Goal: Navigation & Orientation: Find specific page/section

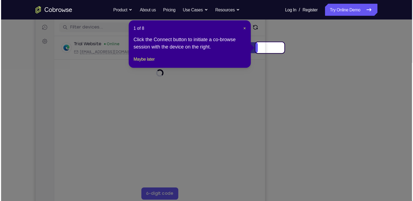
scroll to position [67, 0]
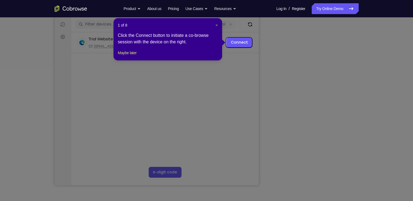
click at [216, 25] on span "×" at bounding box center [217, 25] width 2 height 4
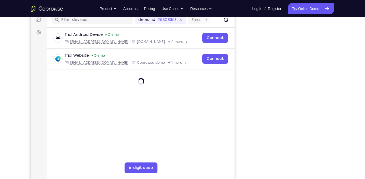
scroll to position [71, 0]
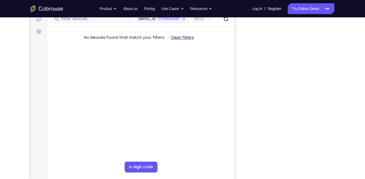
scroll to position [73, 0]
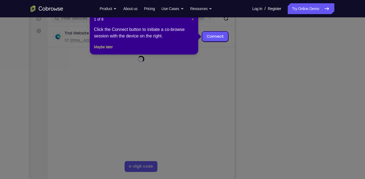
click at [192, 18] on span "×" at bounding box center [193, 19] width 2 height 4
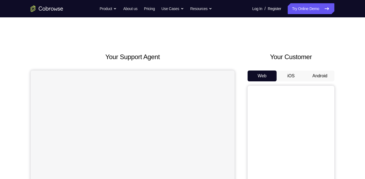
click at [317, 75] on button "Android" at bounding box center [320, 76] width 29 height 11
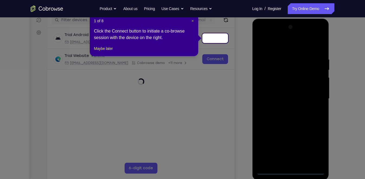
click at [192, 21] on span "×" at bounding box center [193, 21] width 2 height 4
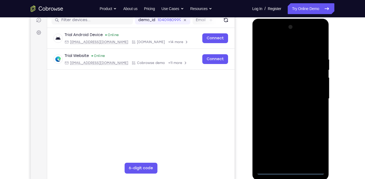
click at [292, 172] on div at bounding box center [291, 99] width 68 height 152
click at [316, 150] on div at bounding box center [291, 99] width 68 height 152
click at [268, 34] on div at bounding box center [291, 99] width 68 height 152
click at [314, 35] on div at bounding box center [291, 99] width 68 height 152
click at [321, 45] on div at bounding box center [291, 99] width 68 height 152
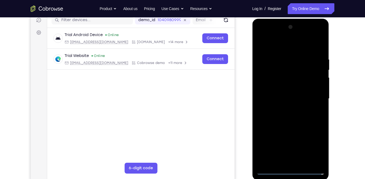
click at [287, 43] on div at bounding box center [291, 99] width 68 height 152
click at [321, 46] on div at bounding box center [291, 99] width 68 height 152
click at [295, 55] on div at bounding box center [291, 99] width 68 height 152
click at [315, 95] on div at bounding box center [291, 99] width 68 height 152
click at [286, 109] on div at bounding box center [291, 99] width 68 height 152
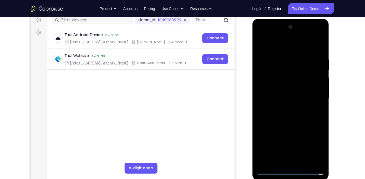
click at [299, 94] on div at bounding box center [291, 99] width 68 height 152
click at [291, 89] on div at bounding box center [291, 99] width 68 height 152
click at [287, 99] on div at bounding box center [291, 99] width 68 height 152
click at [288, 116] on div at bounding box center [291, 99] width 68 height 152
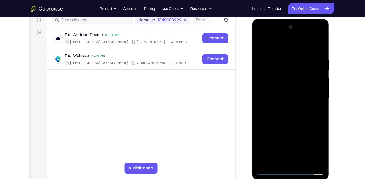
click at [288, 116] on div at bounding box center [291, 99] width 68 height 152
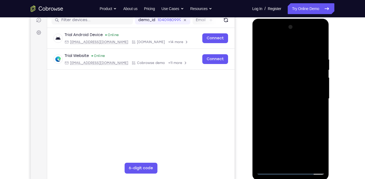
click at [288, 116] on div at bounding box center [291, 99] width 68 height 152
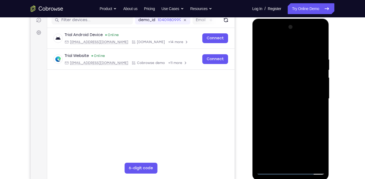
click at [288, 116] on div at bounding box center [291, 99] width 68 height 152
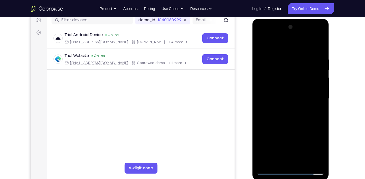
click at [288, 116] on div at bounding box center [291, 99] width 68 height 152
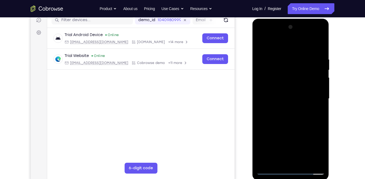
click at [288, 116] on div at bounding box center [291, 99] width 68 height 152
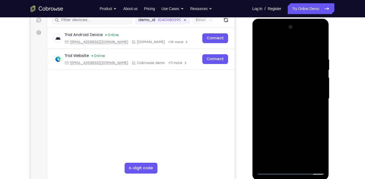
click at [288, 116] on div at bounding box center [291, 99] width 68 height 152
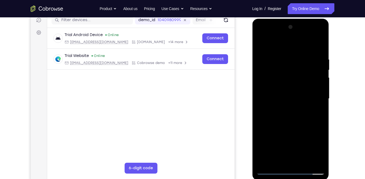
click at [288, 116] on div at bounding box center [291, 99] width 68 height 152
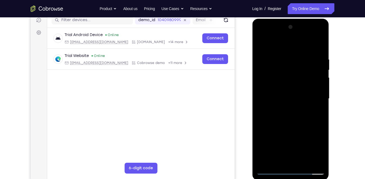
click at [288, 116] on div at bounding box center [291, 99] width 68 height 152
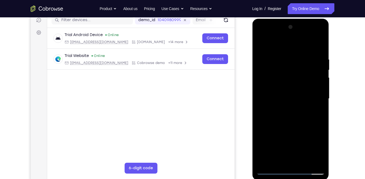
click at [288, 116] on div at bounding box center [291, 99] width 68 height 152
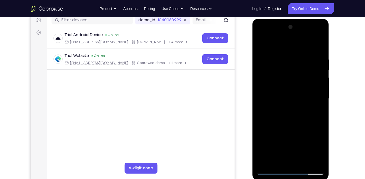
click at [295, 111] on div at bounding box center [291, 99] width 68 height 152
click at [290, 113] on div at bounding box center [291, 99] width 68 height 152
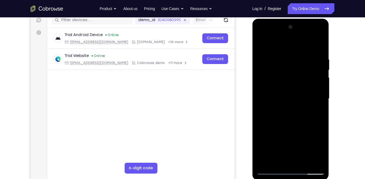
click at [290, 113] on div at bounding box center [291, 99] width 68 height 152
click at [292, 115] on div at bounding box center [291, 99] width 68 height 152
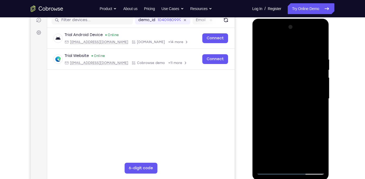
click at [292, 115] on div at bounding box center [291, 99] width 68 height 152
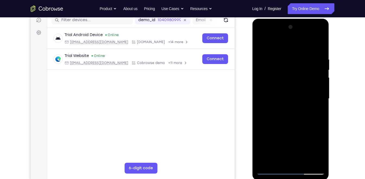
click at [292, 115] on div at bounding box center [291, 99] width 68 height 152
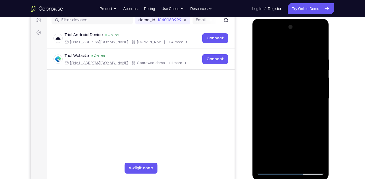
click at [292, 115] on div at bounding box center [291, 99] width 68 height 152
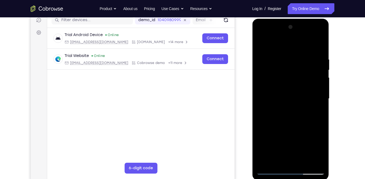
click at [292, 115] on div at bounding box center [291, 99] width 68 height 152
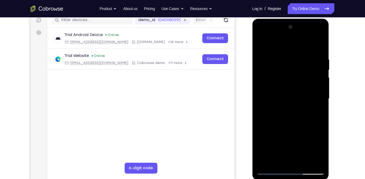
click at [292, 115] on div at bounding box center [291, 99] width 68 height 152
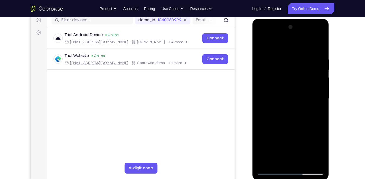
click at [292, 115] on div at bounding box center [291, 99] width 68 height 152
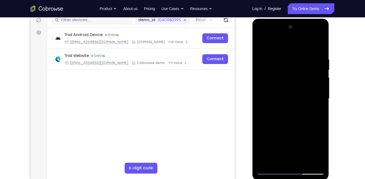
click at [292, 115] on div at bounding box center [291, 99] width 68 height 152
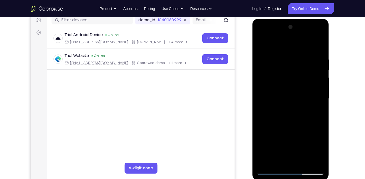
click at [292, 115] on div at bounding box center [291, 99] width 68 height 152
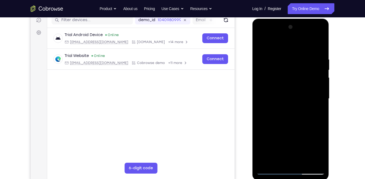
click at [292, 115] on div at bounding box center [291, 99] width 68 height 152
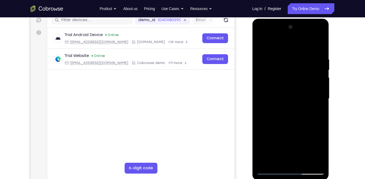
click at [292, 115] on div at bounding box center [291, 99] width 68 height 152
click at [284, 106] on div at bounding box center [291, 99] width 68 height 152
click at [318, 87] on div at bounding box center [291, 99] width 68 height 152
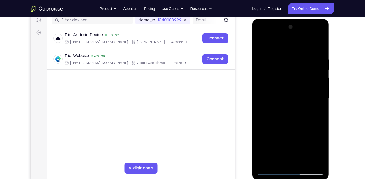
click at [295, 96] on div at bounding box center [291, 99] width 68 height 152
click at [295, 112] on div at bounding box center [291, 99] width 68 height 152
click at [289, 113] on div at bounding box center [291, 99] width 68 height 152
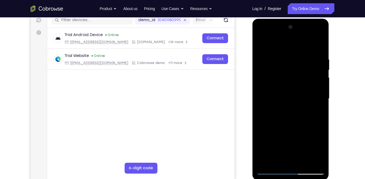
click at [290, 115] on div at bounding box center [291, 99] width 68 height 152
click at [299, 109] on div at bounding box center [291, 99] width 68 height 152
click at [305, 113] on div at bounding box center [291, 99] width 68 height 152
click at [289, 115] on div at bounding box center [291, 99] width 68 height 152
click at [293, 113] on div at bounding box center [291, 99] width 68 height 152
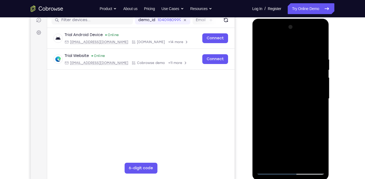
click at [290, 107] on div at bounding box center [291, 99] width 68 height 152
click at [290, 113] on div at bounding box center [291, 99] width 68 height 152
click at [286, 105] on div at bounding box center [291, 99] width 68 height 152
click at [317, 87] on div at bounding box center [291, 99] width 68 height 152
click at [292, 95] on div at bounding box center [291, 99] width 68 height 152
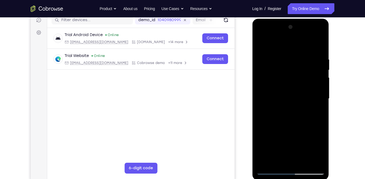
click at [291, 99] on div at bounding box center [291, 99] width 68 height 152
click at [290, 112] on div at bounding box center [291, 99] width 68 height 152
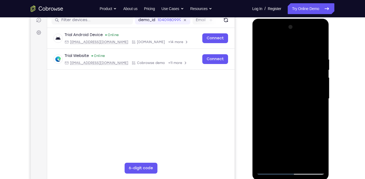
click at [318, 105] on div at bounding box center [291, 99] width 68 height 152
click at [291, 117] on div at bounding box center [291, 99] width 68 height 152
click at [284, 98] on div at bounding box center [291, 99] width 68 height 152
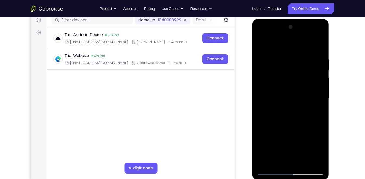
click at [284, 98] on div at bounding box center [291, 99] width 68 height 152
drag, startPoint x: 284, startPoint y: 98, endPoint x: 290, endPoint y: 111, distance: 14.4
click at [290, 111] on div at bounding box center [291, 99] width 68 height 152
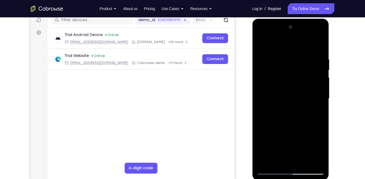
click at [287, 116] on div at bounding box center [291, 99] width 68 height 152
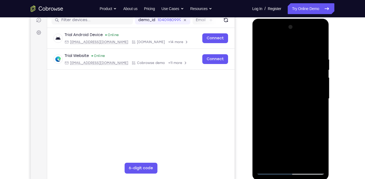
click at [287, 116] on div at bounding box center [291, 99] width 68 height 152
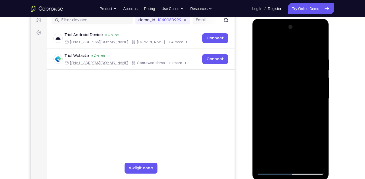
click at [287, 116] on div at bounding box center [291, 99] width 68 height 152
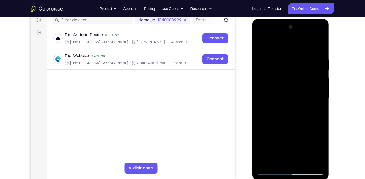
click at [287, 116] on div at bounding box center [291, 99] width 68 height 152
click at [286, 115] on div at bounding box center [291, 99] width 68 height 152
click at [272, 170] on div at bounding box center [291, 99] width 68 height 152
click at [292, 101] on div at bounding box center [291, 99] width 68 height 152
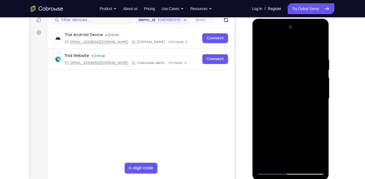
click at [290, 101] on div at bounding box center [291, 99] width 68 height 152
drag, startPoint x: 283, startPoint y: 51, endPoint x: 278, endPoint y: 31, distance: 19.8
click at [278, 31] on div at bounding box center [291, 99] width 68 height 152
click at [294, 107] on div at bounding box center [291, 99] width 68 height 152
click at [301, 104] on div at bounding box center [291, 99] width 68 height 152
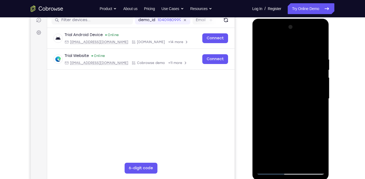
click at [276, 170] on div at bounding box center [291, 99] width 68 height 152
click at [284, 108] on div at bounding box center [291, 99] width 68 height 152
click at [289, 93] on div at bounding box center [291, 99] width 68 height 152
click at [277, 70] on div at bounding box center [291, 99] width 68 height 152
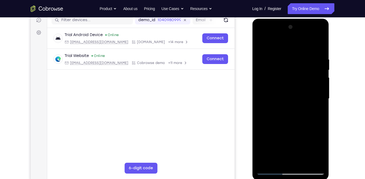
click at [279, 85] on div at bounding box center [291, 99] width 68 height 152
click at [293, 99] on div at bounding box center [291, 99] width 68 height 152
click at [292, 112] on div at bounding box center [291, 99] width 68 height 152
click at [287, 97] on div at bounding box center [291, 99] width 68 height 152
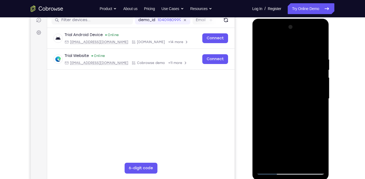
click at [287, 115] on div at bounding box center [291, 99] width 68 height 152
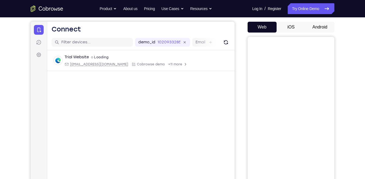
scroll to position [43, 0]
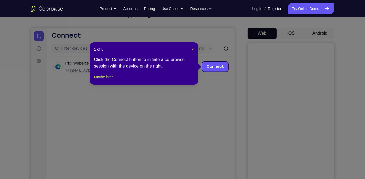
click at [317, 33] on icon at bounding box center [185, 89] width 370 height 179
click at [212, 68] on link "Connect" at bounding box center [216, 67] width 26 height 10
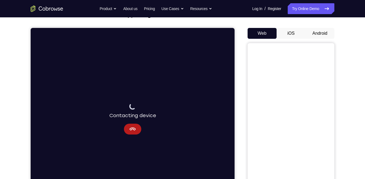
click at [318, 33] on button "Android" at bounding box center [320, 33] width 29 height 11
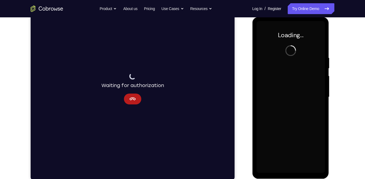
scroll to position [0, 0]
click at [135, 100] on icon "Cancel" at bounding box center [132, 99] width 7 height 7
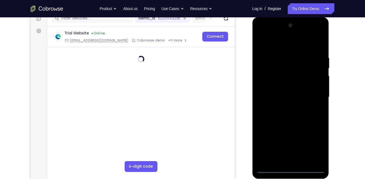
click at [290, 167] on div at bounding box center [291, 97] width 68 height 152
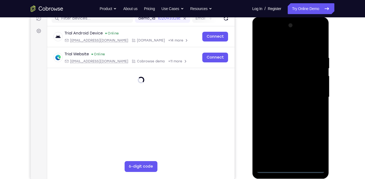
click at [292, 170] on div at bounding box center [291, 97] width 68 height 152
click at [313, 144] on div at bounding box center [291, 97] width 68 height 152
click at [262, 34] on div at bounding box center [291, 97] width 68 height 152
click at [286, 65] on div at bounding box center [291, 97] width 68 height 152
click at [297, 160] on div at bounding box center [291, 97] width 68 height 152
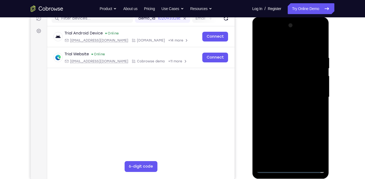
click at [277, 94] on div at bounding box center [291, 97] width 68 height 152
click at [284, 87] on div at bounding box center [291, 97] width 68 height 152
click at [320, 157] on div at bounding box center [291, 97] width 68 height 152
click at [321, 160] on div at bounding box center [291, 97] width 68 height 152
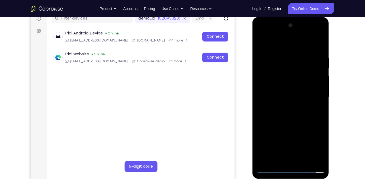
click at [290, 96] on div at bounding box center [291, 97] width 68 height 152
click at [294, 114] on div at bounding box center [291, 97] width 68 height 152
click at [290, 112] on div at bounding box center [291, 97] width 68 height 152
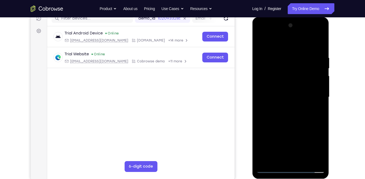
click at [290, 112] on div at bounding box center [291, 97] width 68 height 152
click at [294, 115] on div at bounding box center [291, 97] width 68 height 152
click at [290, 115] on div at bounding box center [291, 97] width 68 height 152
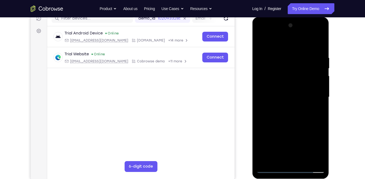
click at [290, 115] on div at bounding box center [291, 97] width 68 height 152
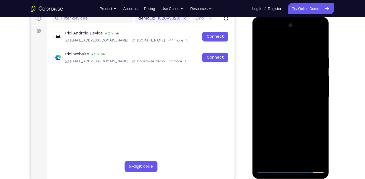
click at [290, 115] on div at bounding box center [291, 97] width 68 height 152
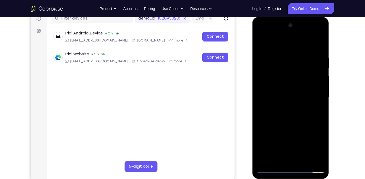
click at [290, 115] on div at bounding box center [291, 97] width 68 height 152
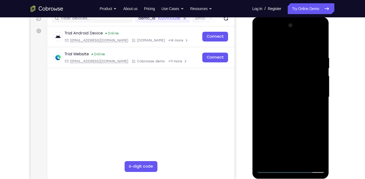
click at [290, 115] on div at bounding box center [291, 97] width 68 height 152
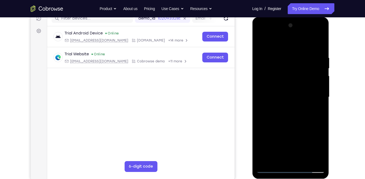
click at [290, 115] on div at bounding box center [291, 97] width 68 height 152
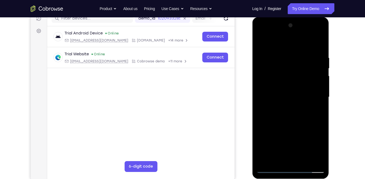
click at [290, 115] on div at bounding box center [291, 97] width 68 height 152
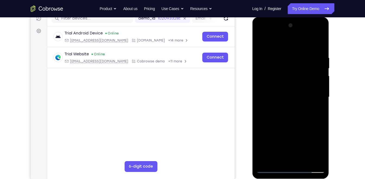
click at [290, 115] on div at bounding box center [291, 97] width 68 height 152
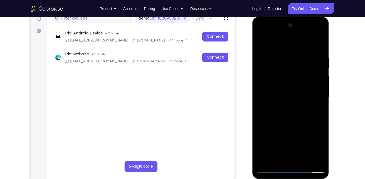
click at [290, 115] on div at bounding box center [291, 97] width 68 height 152
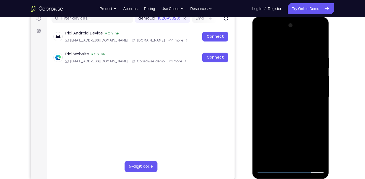
click at [290, 115] on div at bounding box center [291, 97] width 68 height 152
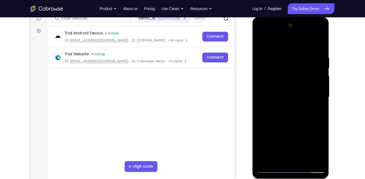
click at [290, 115] on div at bounding box center [291, 97] width 68 height 152
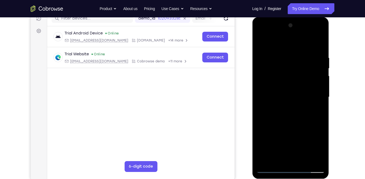
click at [290, 115] on div at bounding box center [291, 97] width 68 height 152
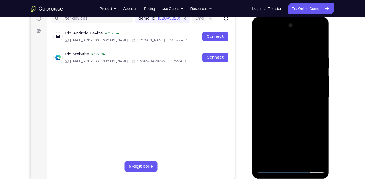
click at [290, 115] on div at bounding box center [291, 97] width 68 height 152
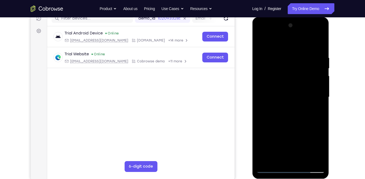
click at [290, 115] on div at bounding box center [291, 97] width 68 height 152
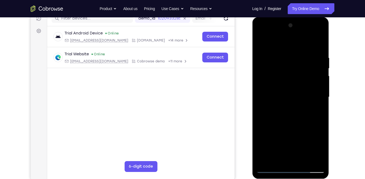
click at [290, 115] on div at bounding box center [291, 97] width 68 height 152
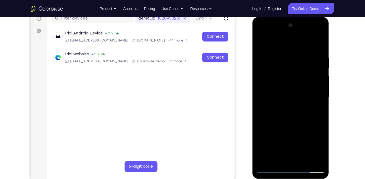
click at [290, 115] on div at bounding box center [291, 97] width 68 height 152
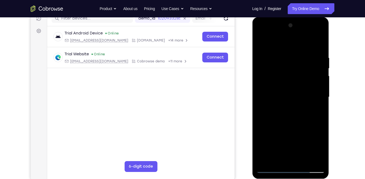
click at [290, 115] on div at bounding box center [291, 97] width 68 height 152
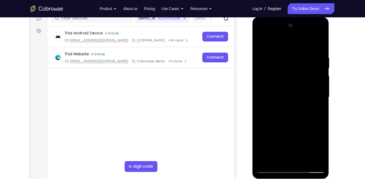
click at [290, 115] on div at bounding box center [291, 97] width 68 height 152
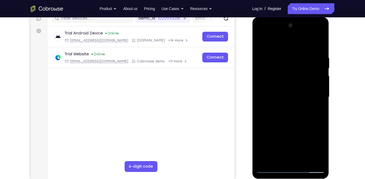
click at [290, 115] on div at bounding box center [291, 97] width 68 height 152
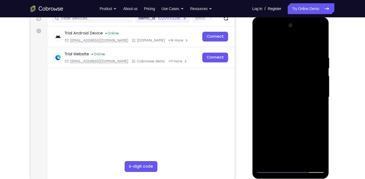
click at [290, 115] on div at bounding box center [291, 97] width 68 height 152
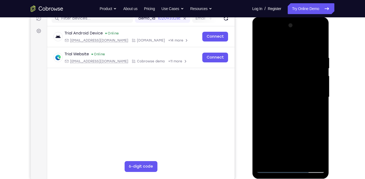
click at [290, 115] on div at bounding box center [291, 97] width 68 height 152
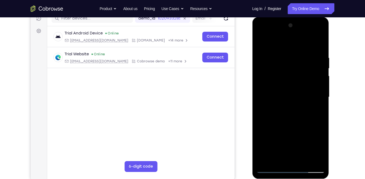
click at [290, 115] on div at bounding box center [291, 97] width 68 height 152
drag, startPoint x: 290, startPoint y: 115, endPoint x: 288, endPoint y: 109, distance: 6.8
click at [288, 109] on div at bounding box center [291, 97] width 68 height 152
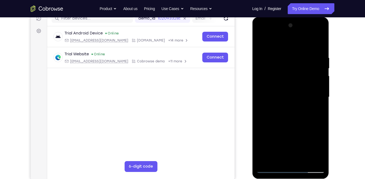
click at [287, 109] on div at bounding box center [291, 97] width 68 height 152
click at [290, 112] on div at bounding box center [291, 97] width 68 height 152
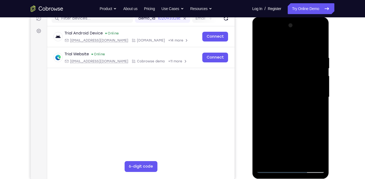
click at [290, 112] on div at bounding box center [291, 97] width 68 height 152
click at [290, 111] on div at bounding box center [291, 97] width 68 height 152
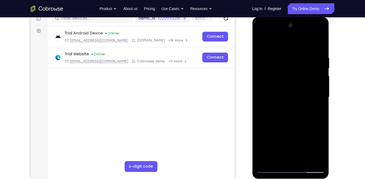
click at [290, 111] on div at bounding box center [291, 97] width 68 height 152
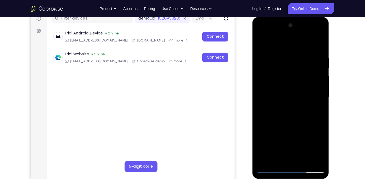
click at [290, 111] on div at bounding box center [291, 97] width 68 height 152
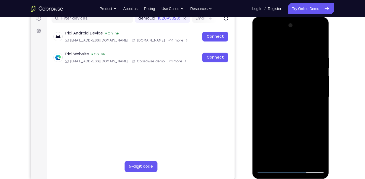
click at [290, 111] on div at bounding box center [291, 97] width 68 height 152
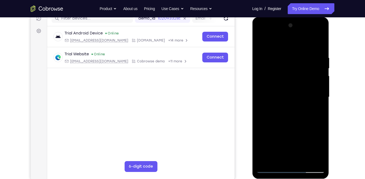
click at [290, 111] on div at bounding box center [291, 97] width 68 height 152
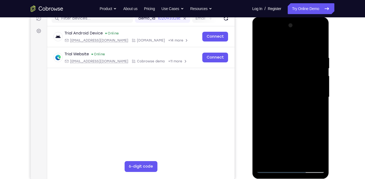
click at [290, 111] on div at bounding box center [291, 97] width 68 height 152
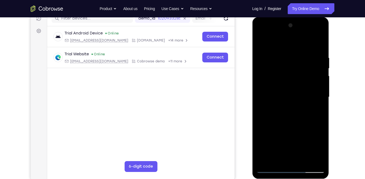
click at [290, 111] on div at bounding box center [291, 97] width 68 height 152
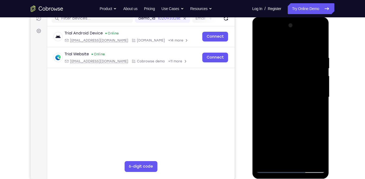
click at [290, 111] on div at bounding box center [291, 97] width 68 height 152
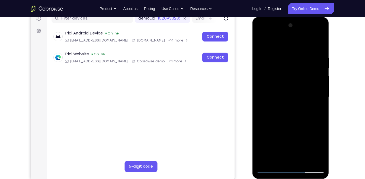
click at [290, 111] on div at bounding box center [291, 97] width 68 height 152
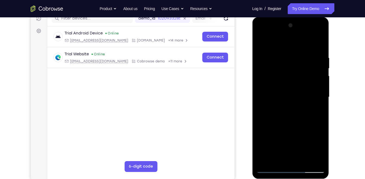
click at [290, 111] on div at bounding box center [291, 97] width 68 height 152
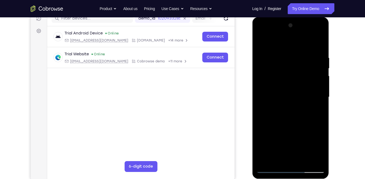
click at [290, 111] on div at bounding box center [291, 97] width 68 height 152
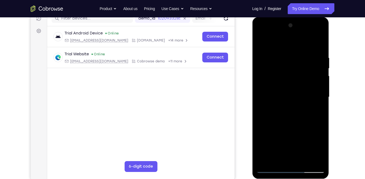
click at [290, 111] on div at bounding box center [291, 97] width 68 height 152
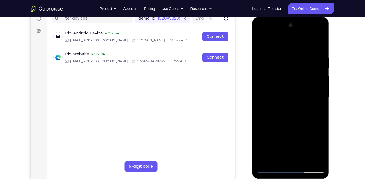
click at [290, 111] on div at bounding box center [291, 97] width 68 height 152
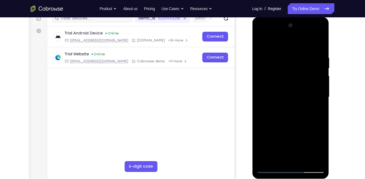
click at [290, 111] on div at bounding box center [291, 97] width 68 height 152
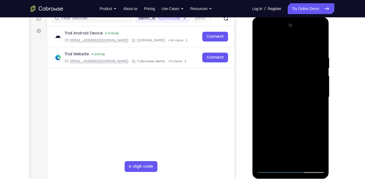
click at [290, 111] on div at bounding box center [291, 97] width 68 height 152
